Goal: Register for event/course: Register for event/course

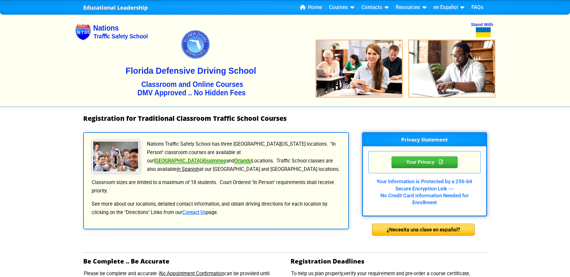
click at [251, 158] on link "Orlando" at bounding box center [242, 161] width 17 height 6
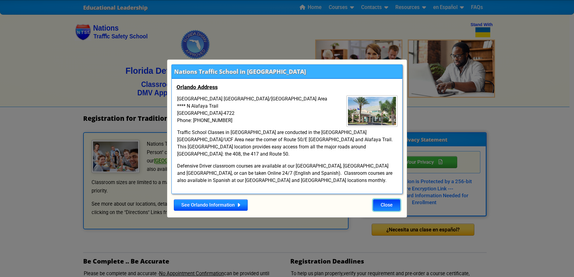
click at [386, 203] on button "Close" at bounding box center [386, 205] width 27 height 11
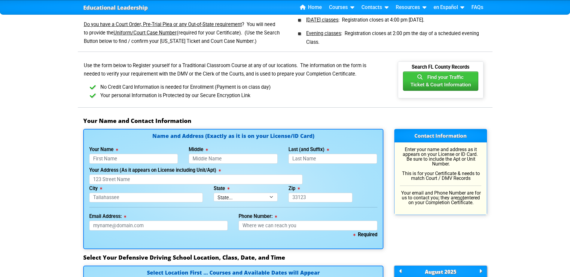
scroll to position [300, 0]
click at [131, 159] on input "Your Name" at bounding box center [133, 159] width 89 height 10
click at [123, 161] on input "Lam" at bounding box center [133, 159] width 89 height 10
type input "Lance D Sutherland"
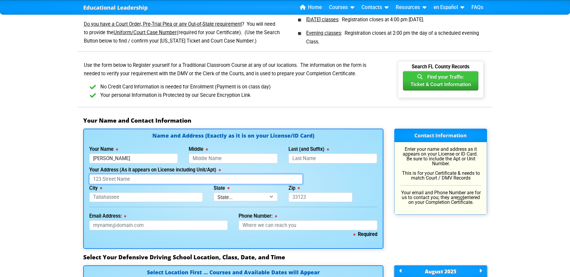
type input "1557 Glencove Ave NW, Palm Bay, FL, USA"
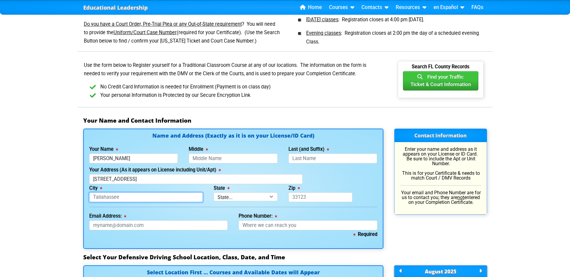
type input "PALM BAY"
select select "{"fullName":"Florida","abbreviation":"FL","uniqueId":"1d559909-6cf0-4a4d-848e-a…"
type input "32907"
type input "lancedexter25@gmail.com"
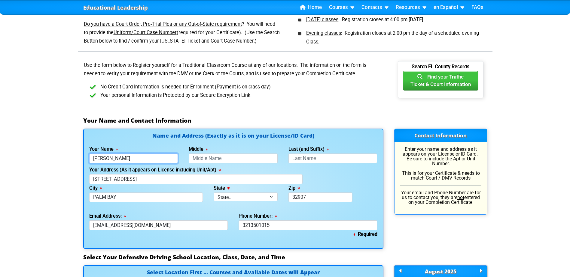
type input "321-350-1015"
type input "Lance"
click at [342, 160] on input "Last (and Suffix)" at bounding box center [332, 159] width 89 height 10
type input "Sutherland"
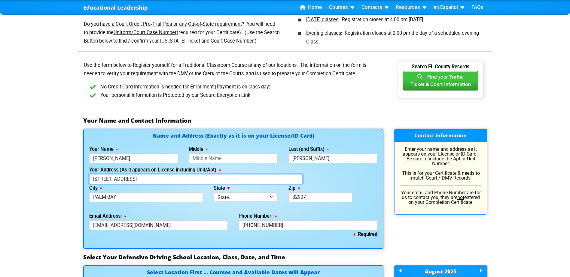
click at [190, 179] on input "1557 Glencove Ave NW, Palm Bay, FL, USA" at bounding box center [195, 179] width 213 height 10
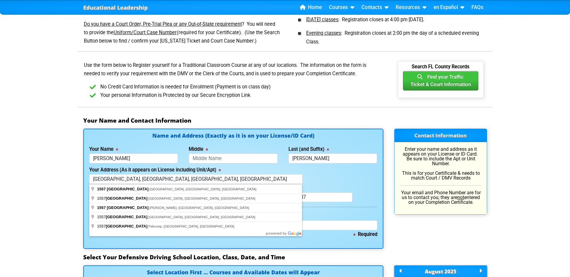
type input "1557 Glencove Street"
type input "Sebastian"
select select "{"fullName":"Florida","abbreviation":"FL","uniqueId":"1d559909-6cf0-4a4d-848e-a…"
type input "32958"
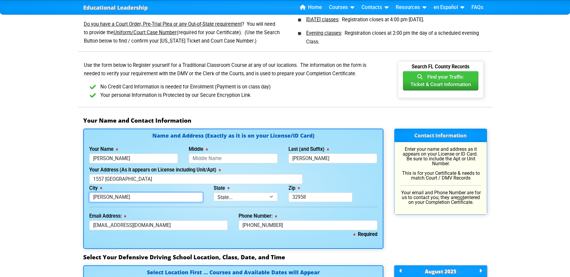
click at [159, 195] on input "Sebastian" at bounding box center [146, 198] width 114 height 10
drag, startPoint x: 159, startPoint y: 195, endPoint x: 52, endPoint y: 197, distance: 106.3
click at [52, 197] on div "Educational Leadership Home Courses Certified Defensive Driving Courses 4-Hour …" at bounding box center [285, 248] width 570 height 1097
type input "Palm Bay"
click at [336, 198] on input "32958" at bounding box center [320, 198] width 64 height 10
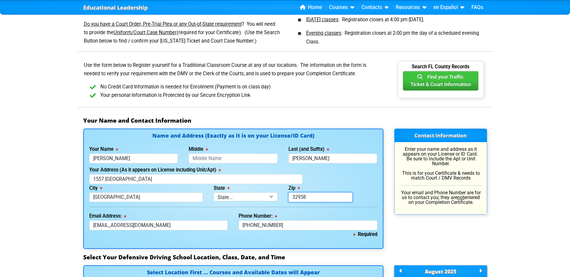
click at [299, 195] on input "32958" at bounding box center [320, 198] width 64 height 10
drag, startPoint x: 310, startPoint y: 195, endPoint x: 265, endPoint y: 189, distance: 45.2
click at [265, 189] on div "City Palm Bay State State... FL AK AL AR AZ CA CO CT DE GA HI IA ID IL IN KS KY…" at bounding box center [233, 193] width 299 height 18
type input "32907"
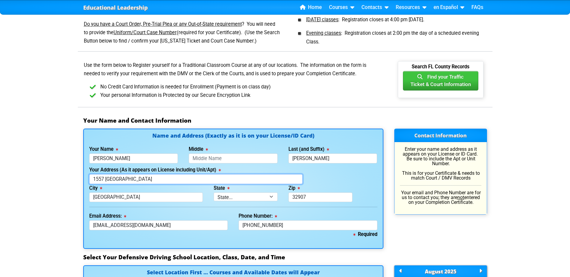
click at [146, 178] on input "1557 Glencove Street" at bounding box center [195, 179] width 213 height 10
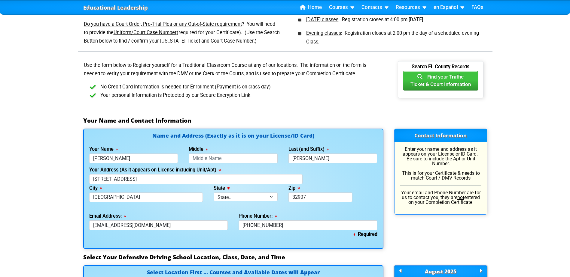
type input "1557 Glencove Avenue Northwest"
type input "Palm Bay"
select select "{"fullName":"Florida","abbreviation":"FL","uniqueId":"1d559909-6cf0-4a4d-848e-a…"
type input "32907"
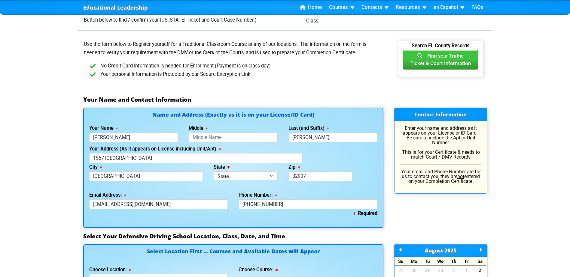
scroll to position [330, 0]
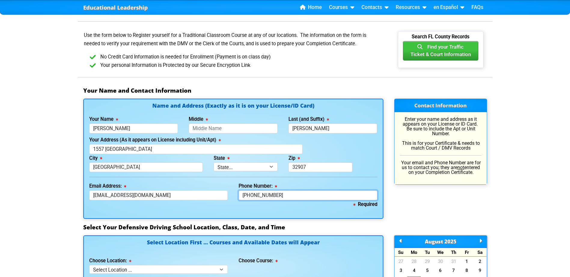
drag, startPoint x: 293, startPoint y: 196, endPoint x: 204, endPoint y: 191, distance: 89.4
click at [204, 191] on div "Email Address: lancedexter25@gmail.com Phone Number: 321-350-1015" at bounding box center [233, 191] width 299 height 18
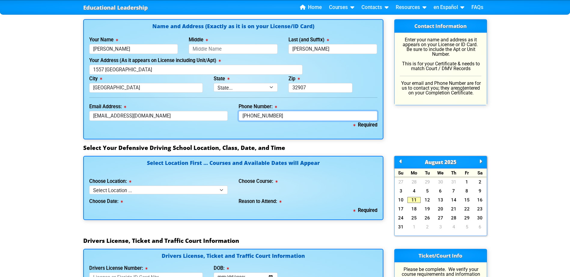
scroll to position [420, 0]
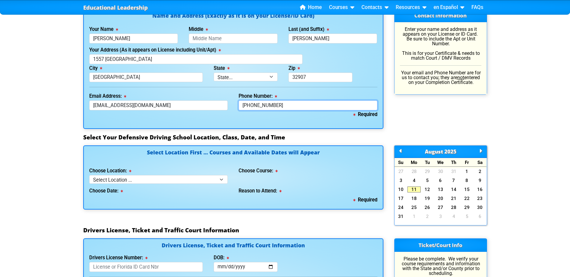
type input "321-343-9873"
click at [210, 176] on select "Select Location ... Tampa Orlando Kissimmee Tampa - en español Kissimmee - en e…" at bounding box center [158, 179] width 139 height 9
select select "2"
click at [89, 175] on select "Select Location ... Tampa Orlando Kissimmee Tampa - en español Kissimmee - en e…" at bounding box center [158, 179] width 139 height 9
click at [289, 178] on select "Select Course ... 4 Hour BDI Class (Basic Course & TCAC) 4 Hour Under 25 Class …" at bounding box center [307, 179] width 139 height 9
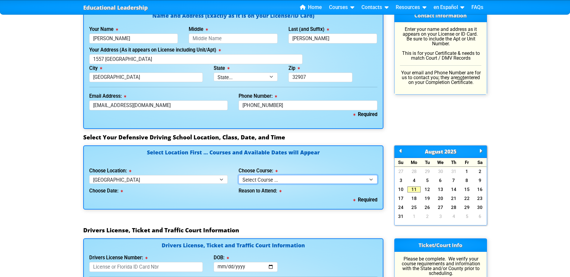
select select "2"
click at [238, 175] on select "Select Course ... 4 Hour BDI Class (Basic Course & TCAC) 4 Hour Under 25 Class …" at bounding box center [307, 179] width 139 height 9
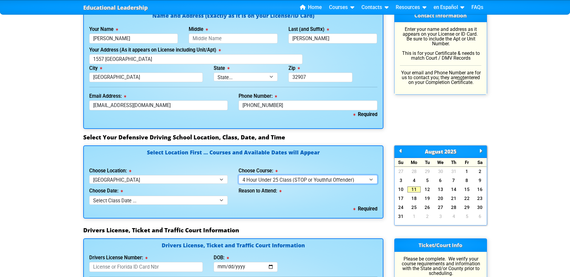
click at [270, 180] on select "Select Course ... 4 Hour BDI Class (Basic Course & TCAC) 4 Hour Under 25 Class …" at bounding box center [307, 179] width 139 height 9
click at [238, 175] on select "Select Course ... 4 Hour BDI Class (Basic Course & TCAC) 4 Hour Under 25 Class …" at bounding box center [307, 179] width 139 height 9
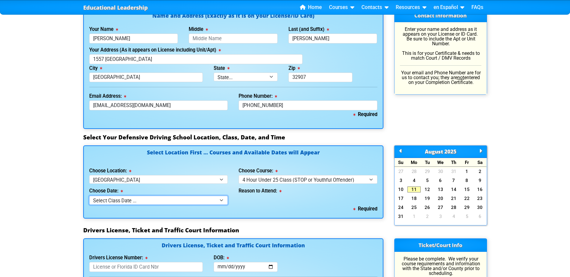
click at [205, 201] on select "Select Class Date ... Aug 9 -- (Closed - Class Full) Aug 16 -- (Closed - Class …" at bounding box center [158, 200] width 139 height 9
select select "08/23/2025, 8"
click at [89, 196] on select "Select Class Date ... Aug 9 -- (Closed - Class Full) Aug 16 -- (Closed - Class …" at bounding box center [158, 200] width 139 height 9
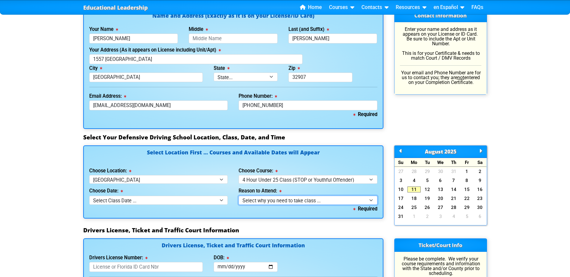
click at [329, 201] on select "Select why you need to take class ... Court Order - Complete Under 25 DDC" at bounding box center [307, 200] width 139 height 9
select select "Court Ordered (Under 25 Defensive Driver School)"
click at [238, 196] on select "Select why you need to take class ... Court Order - Complete Under 25 DDC" at bounding box center [307, 200] width 139 height 9
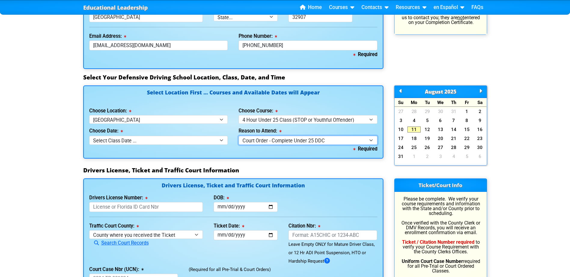
scroll to position [511, 0]
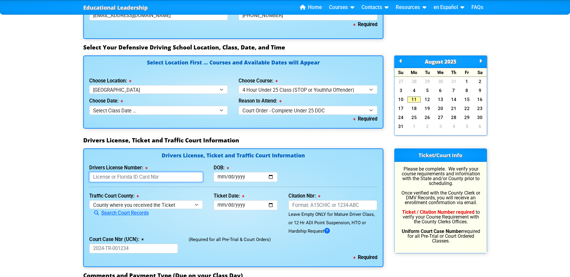
click at [162, 177] on input "Drivers License Number:" at bounding box center [146, 177] width 114 height 10
click at [154, 179] on input "Drivers License Number:" at bounding box center [146, 177] width 114 height 10
type input "S364524054240"
click at [259, 180] on input "DOB:" at bounding box center [246, 177] width 64 height 10
click at [272, 177] on input "DOB:" at bounding box center [246, 177] width 64 height 10
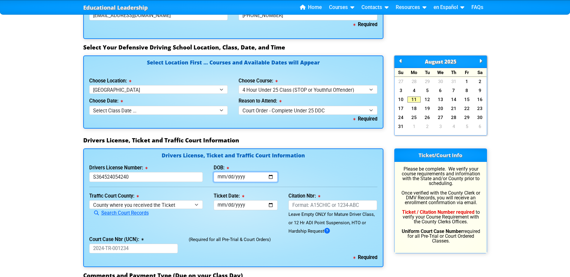
type input "2025-11-24"
click at [270, 205] on input "Ticket Date:" at bounding box center [246, 206] width 64 height 10
click at [262, 205] on input "2025-11-24" at bounding box center [246, 206] width 64 height 10
drag, startPoint x: 255, startPoint y: 201, endPoint x: 251, endPoint y: 204, distance: 4.8
click at [254, 202] on input "2025-11-24" at bounding box center [246, 206] width 64 height 10
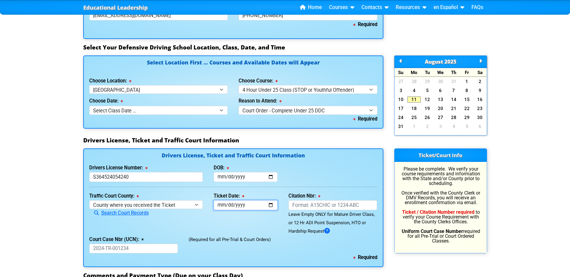
click at [250, 204] on input "2025-11-24" at bounding box center [246, 206] width 64 height 10
click at [249, 206] on input "2025-11-24" at bounding box center [246, 206] width 64 height 10
click at [271, 206] on input "2025-11-24" at bounding box center [246, 206] width 64 height 10
click at [245, 205] on input "2025-11-24" at bounding box center [246, 206] width 64 height 10
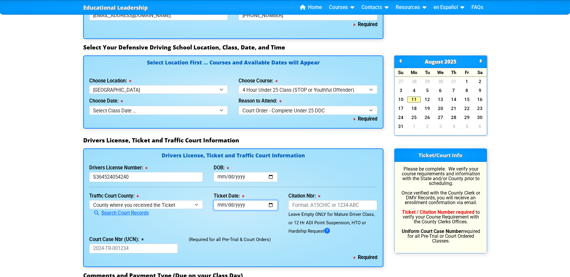
click at [245, 205] on input "2025-11-24" at bounding box center [246, 206] width 64 height 10
click at [238, 205] on input "2025-11-24" at bounding box center [246, 206] width 64 height 10
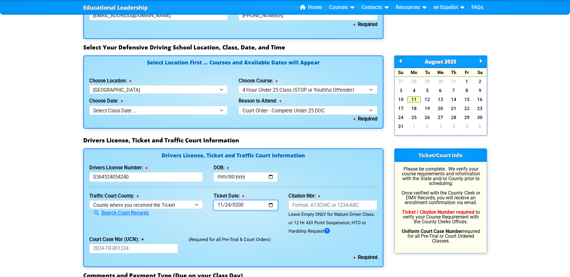
type input "2005-11-24"
click at [240, 225] on div "Ticket Date: 2005-11-24" at bounding box center [245, 214] width 75 height 44
click at [316, 205] on input "Citation Nbr:" at bounding box center [332, 206] width 89 height 10
type input "AL1U75E"
click at [116, 248] on input "Court Case Nbr (UCN):" at bounding box center [133, 249] width 89 height 10
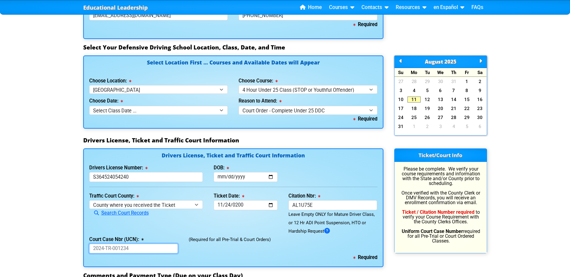
click at [115, 251] on input "Court Case Nbr (UCN):" at bounding box center [133, 249] width 89 height 10
click at [121, 247] on input "Court Case Nbr (UCN):" at bounding box center [133, 249] width 89 height 10
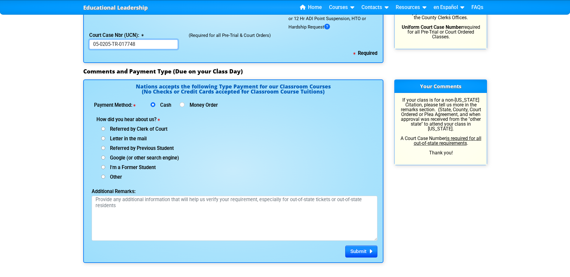
scroll to position [721, 0]
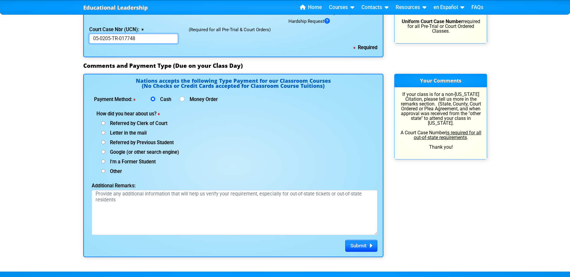
type input "05-0205-TR-017748"
click at [104, 122] on input "Referred by Clerk of Court" at bounding box center [103, 123] width 4 height 4
radio input "true"
click at [367, 248] on button "Submit" at bounding box center [361, 246] width 32 height 12
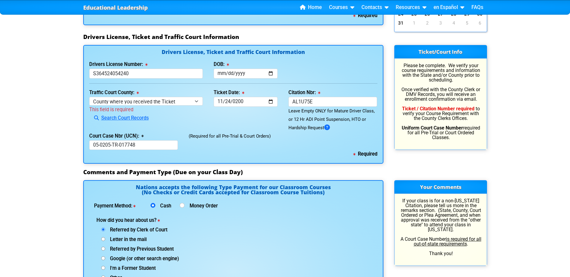
scroll to position [609, 0]
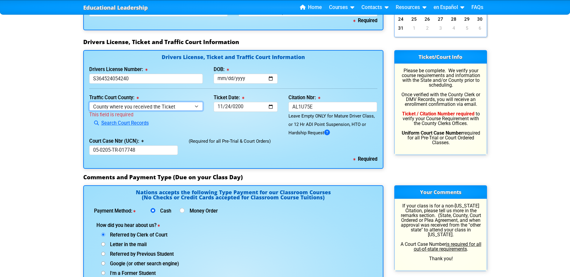
click at [191, 108] on select "County where you received the Ticket Out of State Out of State - Georgia Out of…" at bounding box center [146, 106] width 114 height 9
select select "{"countyName":"Brevard","state":"FL","uniqueId":"0bcd7ea2-2a4c-4709-b9b2-2885f3…"
click at [89, 102] on select "County where you received the Ticket Out of State Out of State - Georgia Out of…" at bounding box center [146, 106] width 114 height 9
click at [270, 106] on input "2005-11-24" at bounding box center [246, 107] width 64 height 10
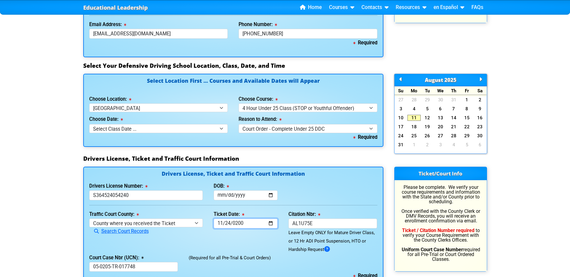
scroll to position [519, 0]
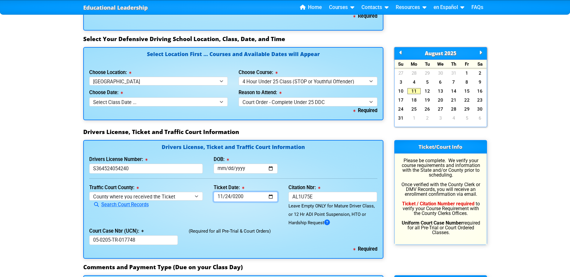
click at [272, 196] on input "2005-11-24" at bounding box center [246, 197] width 64 height 10
click at [252, 197] on input "2005-05-06" at bounding box center [246, 197] width 64 height 10
click at [251, 196] on input "2005-05-06" at bounding box center [246, 197] width 64 height 10
click at [245, 194] on input "2005-05-06" at bounding box center [246, 197] width 64 height 10
click at [270, 195] on input "2005-05-06" at bounding box center [246, 197] width 64 height 10
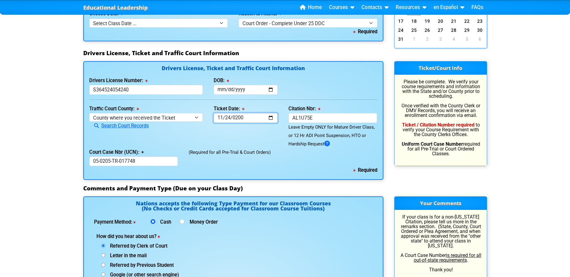
scroll to position [549, 0]
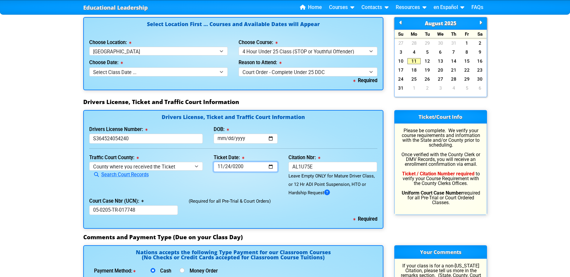
click at [272, 168] on input "2005-05-06" at bounding box center [246, 167] width 64 height 10
click at [269, 167] on input "2005-05-06" at bounding box center [246, 167] width 64 height 10
click at [250, 168] on input "2006-04-06" at bounding box center [246, 167] width 64 height 10
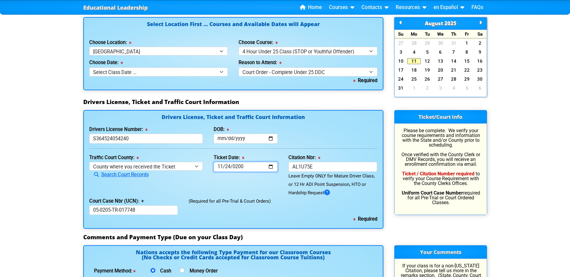
click at [242, 165] on input "2006-04-06" at bounding box center [246, 167] width 64 height 10
click at [241, 165] on input "2006-04-06" at bounding box center [246, 167] width 64 height 10
type input "2025-04-06"
click at [234, 191] on div "Ticket Date: 2025-04-06" at bounding box center [245, 176] width 75 height 44
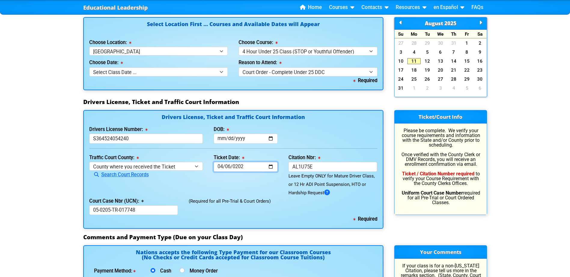
click at [222, 168] on input "2025-04-06" at bounding box center [246, 167] width 64 height 10
type input "2025-03-06"
click at [220, 167] on input "2025-03-06" at bounding box center [246, 167] width 64 height 10
type input "2025-05-06"
click at [248, 183] on div "Ticket Date: 2025-05-06" at bounding box center [245, 176] width 75 height 44
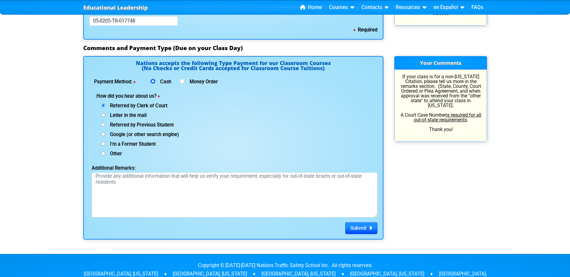
scroll to position [789, 0]
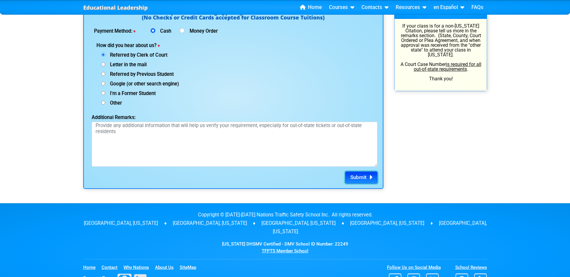
click at [368, 176] on button "Submit" at bounding box center [361, 178] width 32 height 12
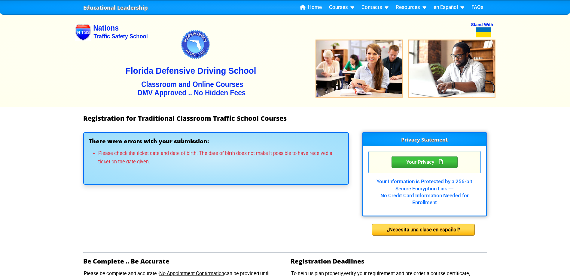
select select "{"fullName":"Florida","abbreviation":"FL","uniqueId":"1d559909-6cf0-4a4d-848e-a…"
select select "{"countyName":"Brevard","state":"FL","uniqueId":"0bcd7ea2-2a4c-4709-b9b2-2885f3…"
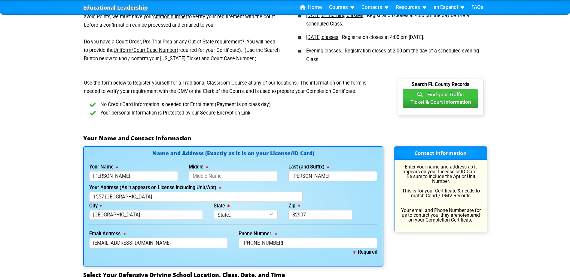
scroll to position [330, 0]
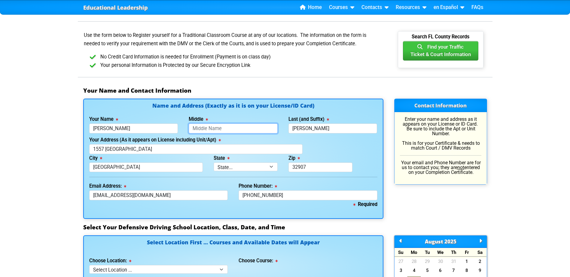
click at [232, 128] on input "Middle" at bounding box center [233, 129] width 89 height 10
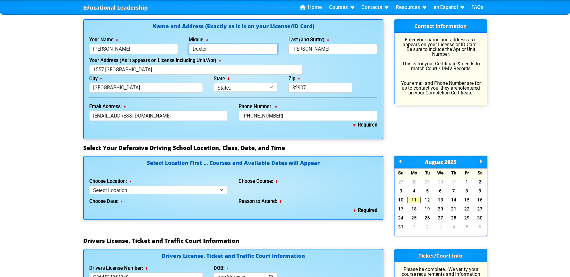
scroll to position [420, 0]
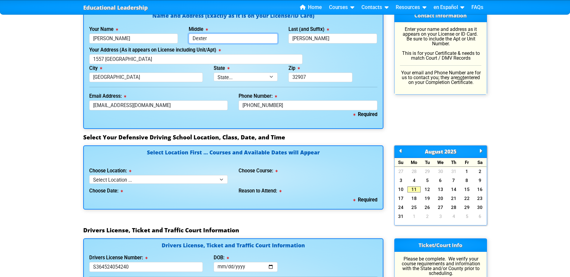
type input "Dexter"
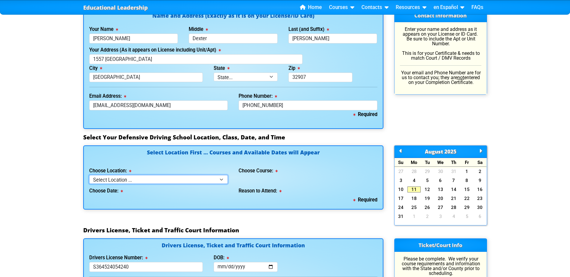
click at [199, 183] on select "Select Location ... Tampa Orlando Kissimmee Tampa - en español Kissimmee - en e…" at bounding box center [158, 179] width 139 height 9
select select "2"
click at [89, 175] on select "Select Location ... Tampa Orlando Kissimmee Tampa - en español Kissimmee - en e…" at bounding box center [158, 179] width 139 height 9
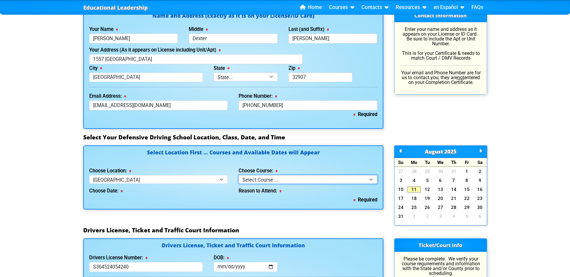
click at [274, 177] on select "Select Course ... 4 Hour BDI Class (Basic Course & TCAC) 4 Hour Under 25 Class …" at bounding box center [307, 179] width 139 height 9
select select "2"
click at [238, 175] on select "Select Course ... 4 Hour BDI Class (Basic Course & TCAC) 4 Hour Under 25 Class …" at bounding box center [307, 179] width 139 height 9
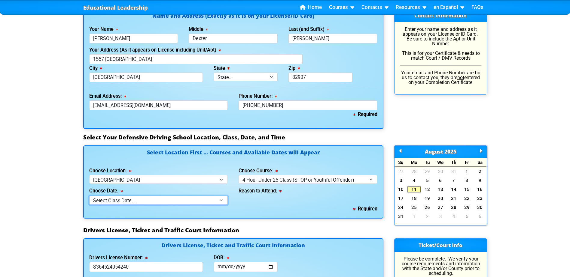
click at [170, 204] on select "Select Class Date ... Aug 9 -- (Closed - Class Full) Aug 16 -- (Closed - Class …" at bounding box center [158, 200] width 139 height 9
select select "08/23/2025, 8"
click at [89, 196] on select "Select Class Date ... Aug 9 -- (Closed - Class Full) Aug 16 -- (Closed - Class …" at bounding box center [158, 200] width 139 height 9
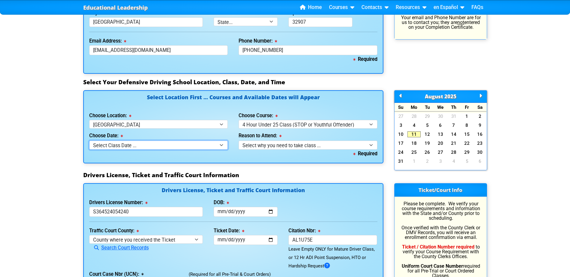
scroll to position [480, 0]
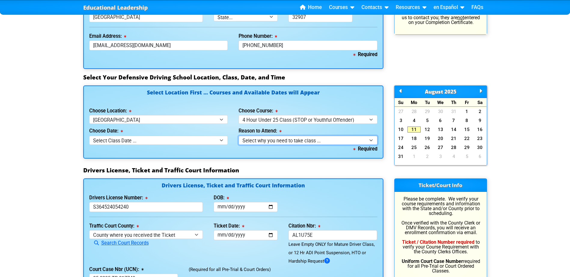
click at [341, 142] on select "Select why you need to take class ... Court Order - Complete Under 25 DDC" at bounding box center [307, 140] width 139 height 9
select select "Court Ordered (Under 25 Defensive Driver School)"
click at [238, 136] on select "Select why you need to take class ... Court Order - Complete Under 25 DDC" at bounding box center [307, 140] width 139 height 9
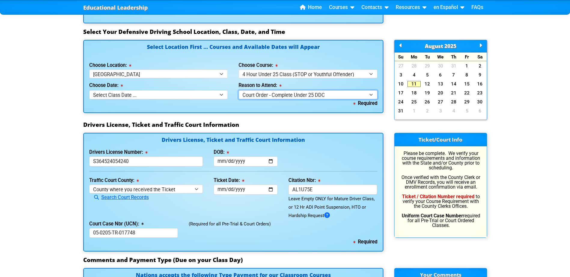
scroll to position [541, 0]
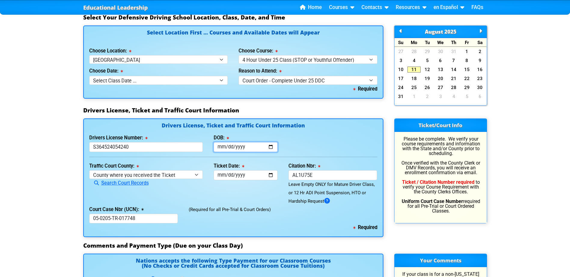
click at [247, 147] on input "2025-11-24" at bounding box center [246, 147] width 64 height 10
click at [245, 146] on input "2025-11-24" at bounding box center [246, 147] width 64 height 10
click at [240, 146] on input "2025-11-24" at bounding box center [246, 147] width 64 height 10
type input "2005-11-24"
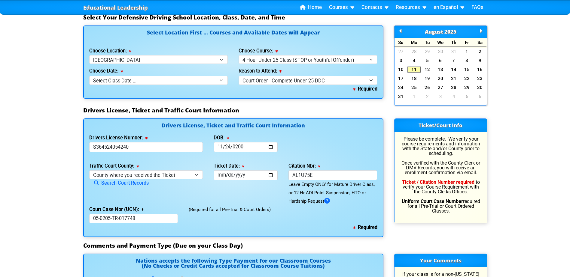
click at [308, 139] on div "Drivers License Number: S364524054240 DOB: 2005-11-24" at bounding box center [233, 143] width 299 height 18
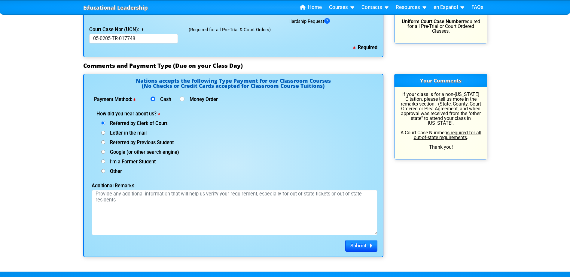
scroll to position [751, 0]
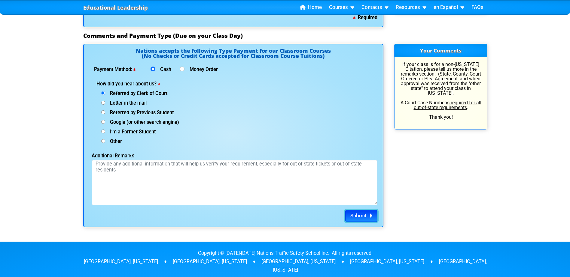
click at [353, 216] on span "Submit" at bounding box center [358, 216] width 16 height 6
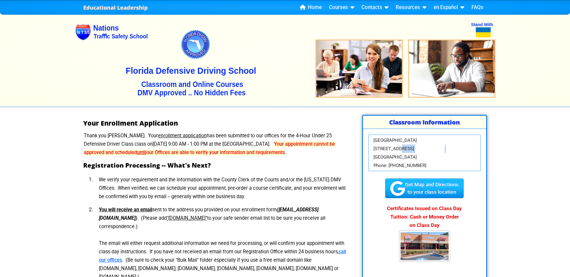
drag, startPoint x: 374, startPoint y: 149, endPoint x: 430, endPoint y: 163, distance: 58.3
click at [430, 163] on div "[GEOGRAPHIC_DATA] [STREET_ADDRESS] [GEOGRAPHIC_DATA], FL 33615 Phone: [PHONE_NU…" at bounding box center [424, 153] width 112 height 37
drag, startPoint x: 430, startPoint y: 163, endPoint x: 393, endPoint y: 153, distance: 38.5
copy div "[STREET_ADDRESS]"
